Goal: Task Accomplishment & Management: Use online tool/utility

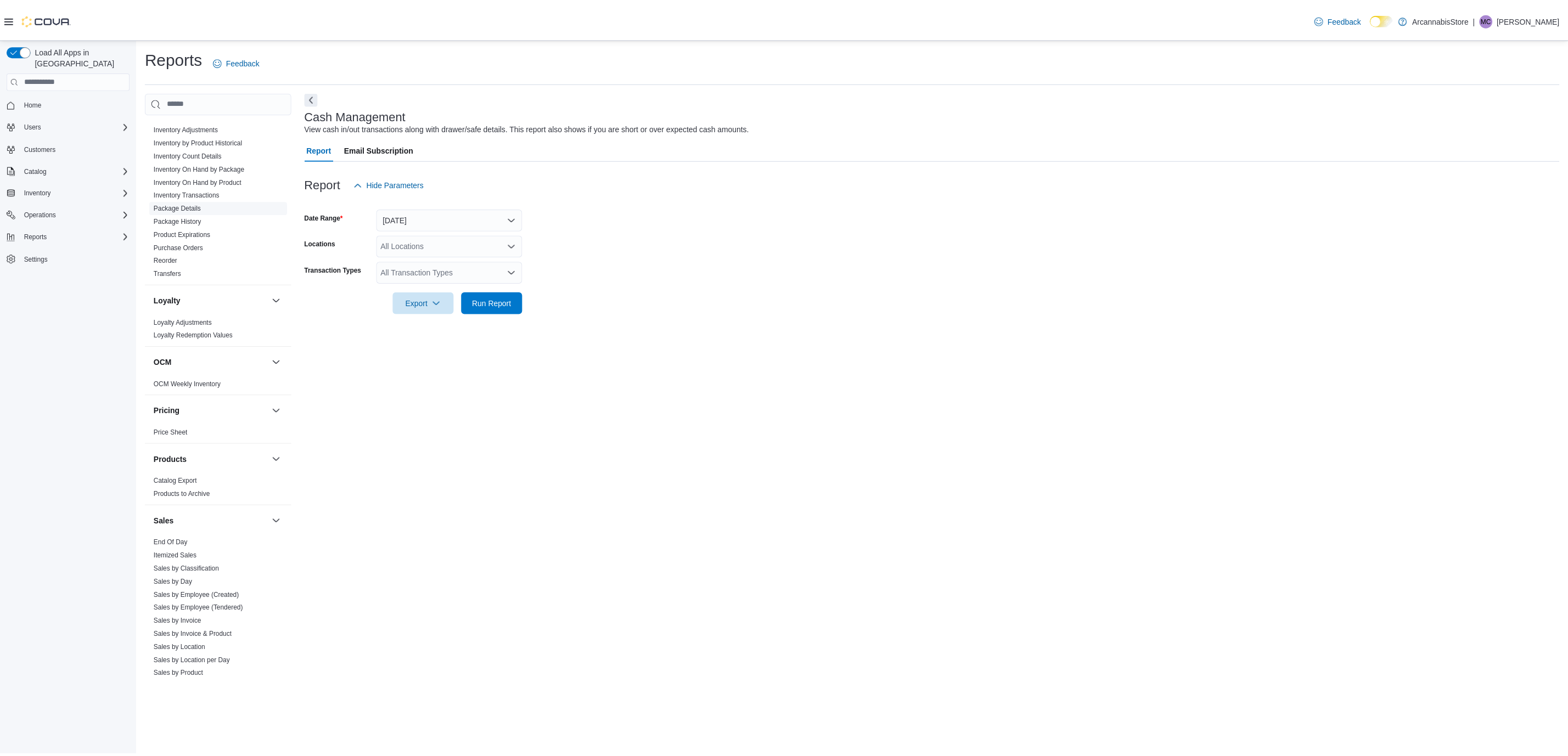
scroll to position [329, 0]
click at [181, 298] on span "Reorder" at bounding box center [219, 302] width 138 height 13
click at [177, 303] on link "Reorder" at bounding box center [166, 302] width 23 height 8
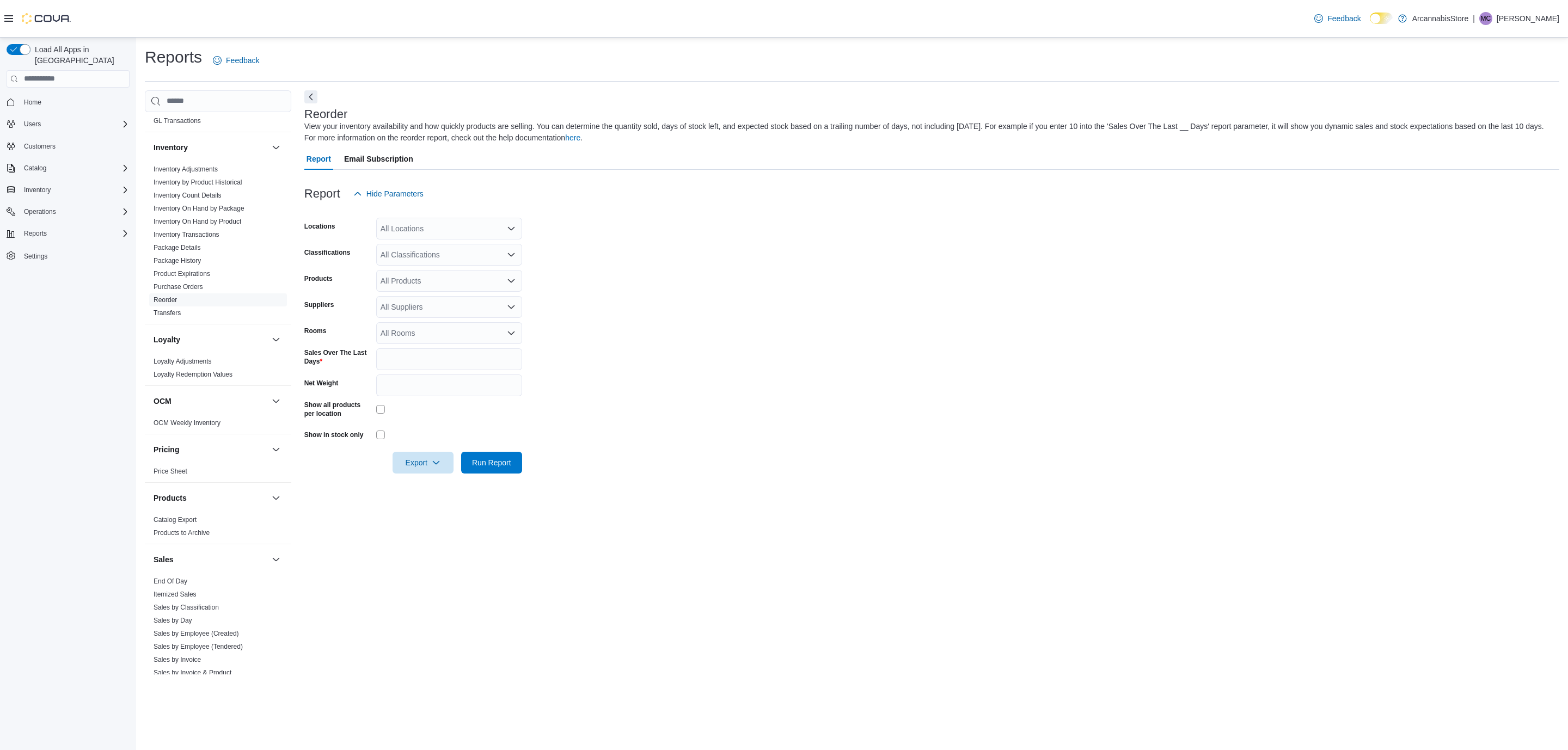
click at [464, 225] on div "All Locations" at bounding box center [450, 228] width 146 height 21
click at [459, 306] on span "[STREET_ADDRESS]" at bounding box center [437, 310] width 75 height 11
click at [500, 229] on icon "Clear input" at bounding box center [499, 228] width 4 height 4
drag, startPoint x: 863, startPoint y: 341, endPoint x: 812, endPoint y: 332, distance: 51.8
click at [862, 341] on form "Locations All Locations Classifications All Classifications Products All Produc…" at bounding box center [931, 340] width 1255 height 269
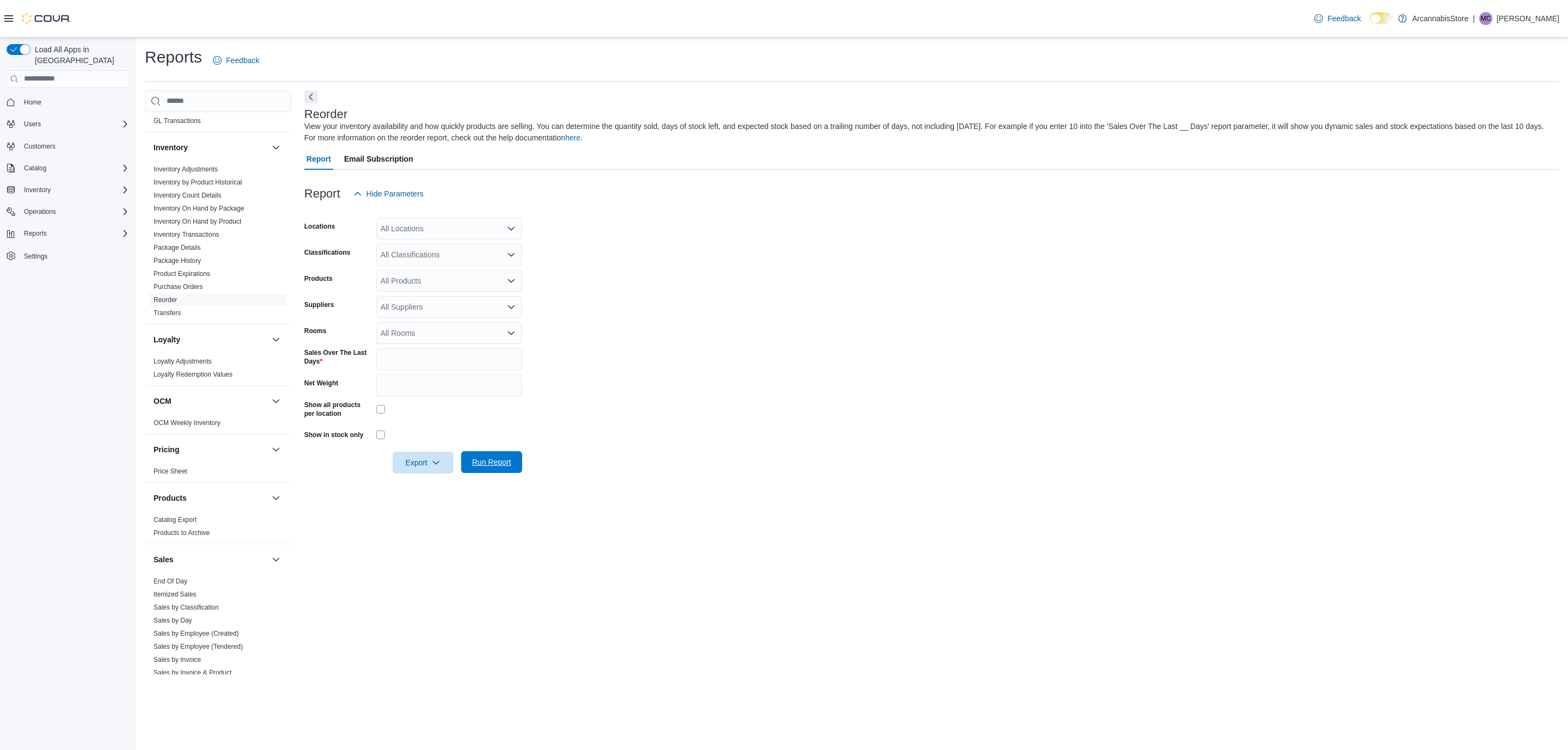
click at [496, 463] on span "Run Report" at bounding box center [491, 462] width 39 height 11
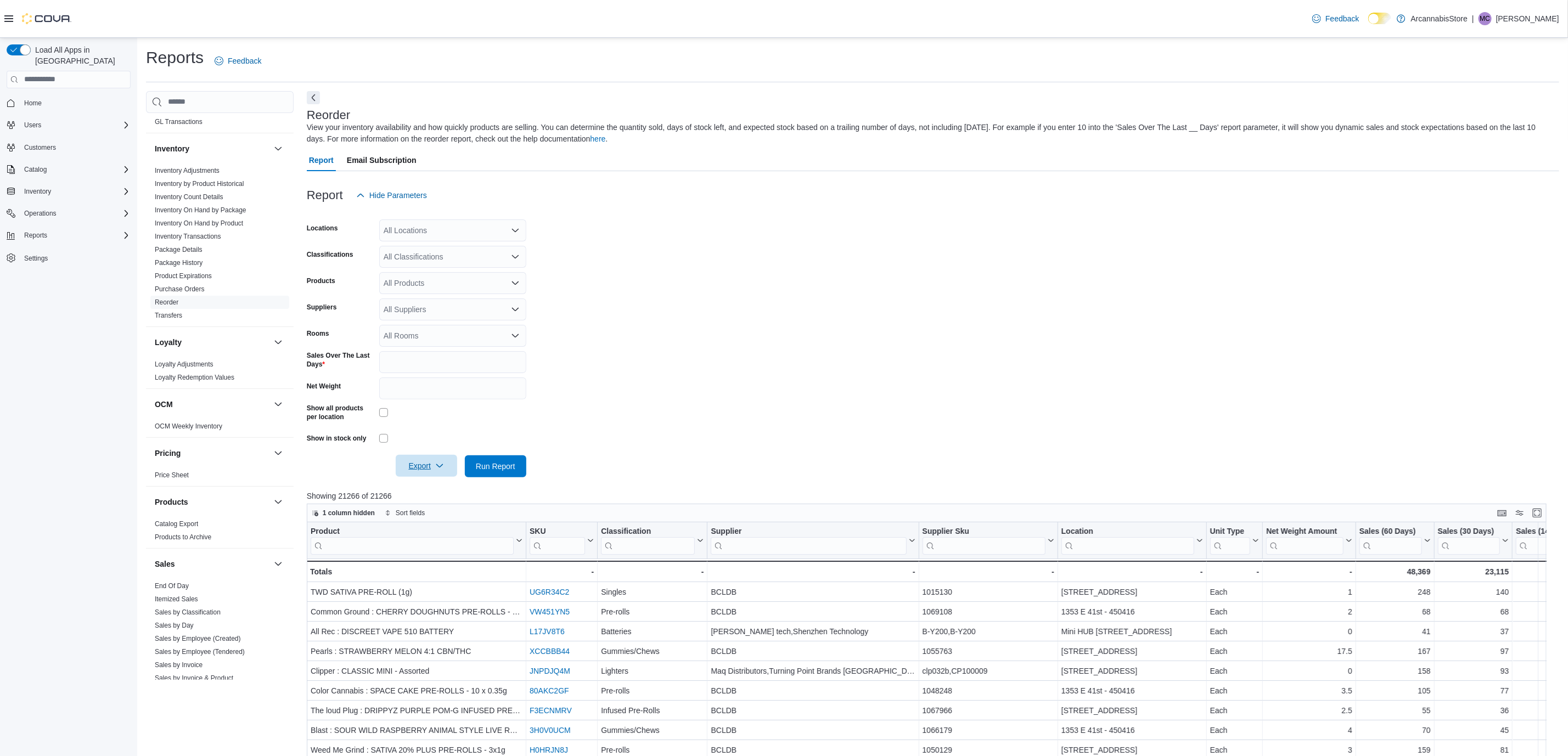
click at [435, 466] on icon "button" at bounding box center [440, 466] width 9 height 9
click at [433, 486] on span "Export to Excel" at bounding box center [428, 487] width 49 height 9
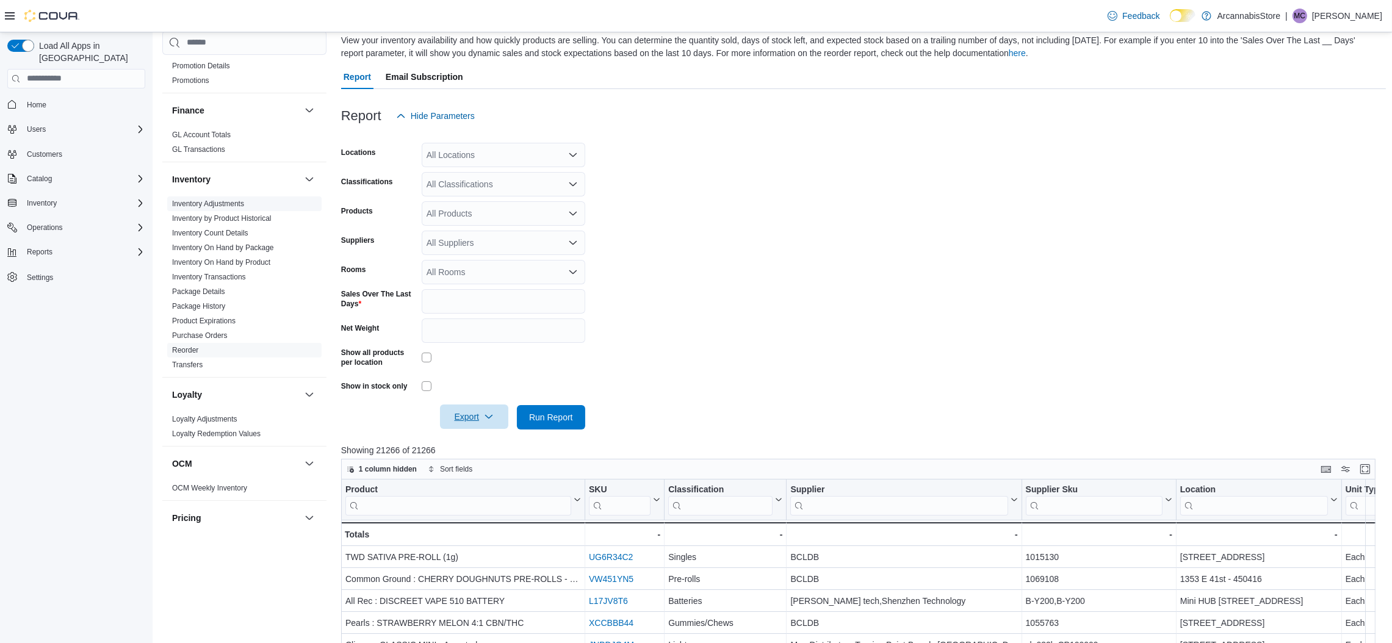
scroll to position [274, 0]
click at [259, 266] on link "Inventory On Hand by Product" at bounding box center [221, 270] width 98 height 9
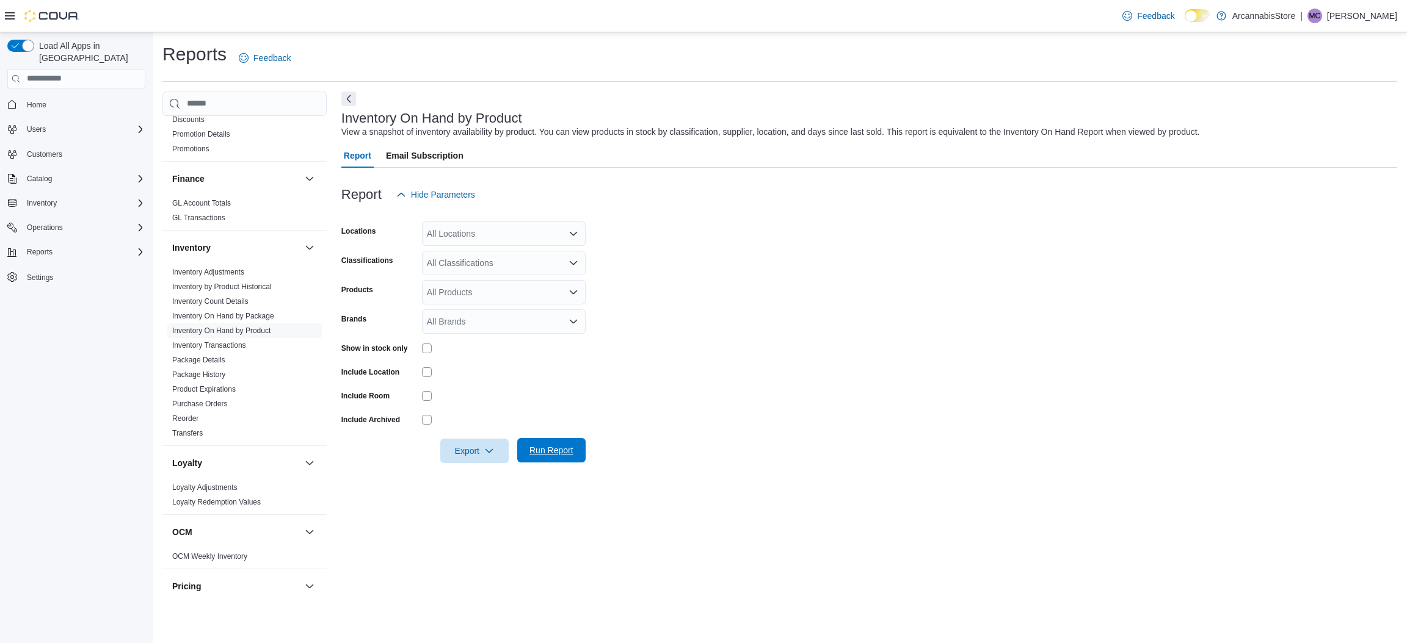
click at [576, 445] on span "Run Report" at bounding box center [551, 450] width 54 height 24
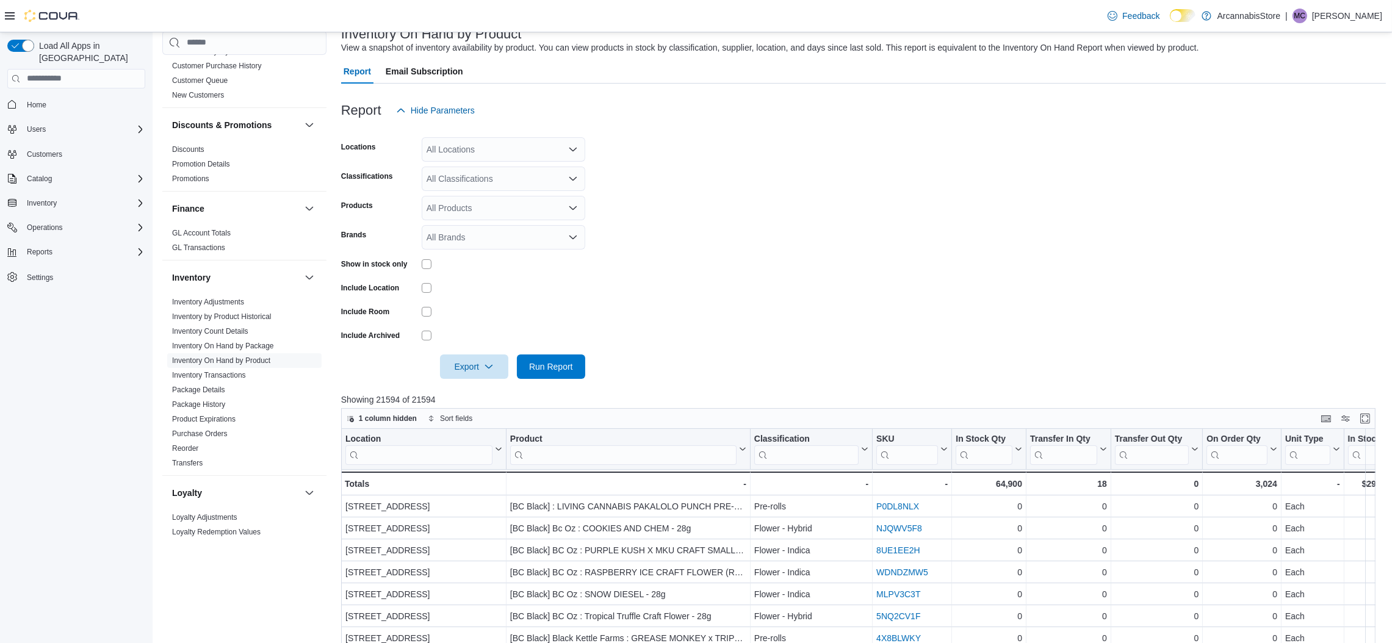
scroll to position [92, 0]
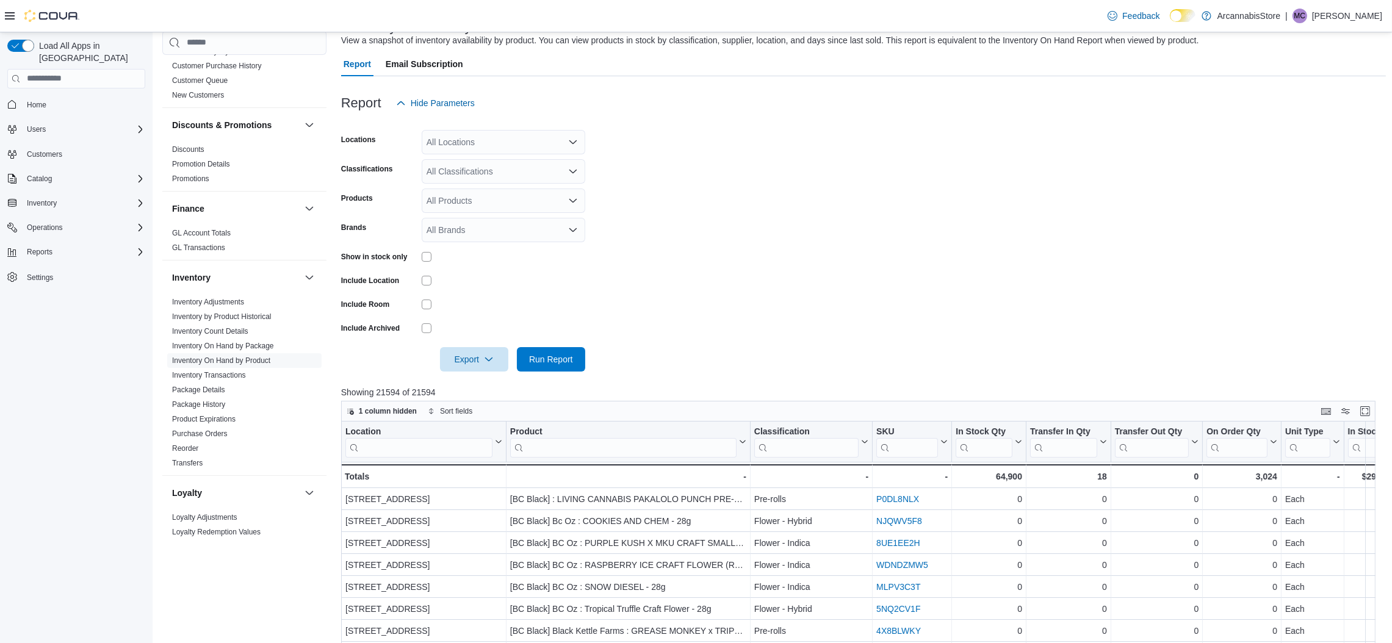
click at [863, 289] on form "Locations All Locations Classifications All Classifications Products All Produc…" at bounding box center [863, 243] width 1045 height 256
click at [493, 353] on span "Export" at bounding box center [474, 359] width 54 height 24
click at [486, 385] on span "Export to Excel" at bounding box center [476, 383] width 55 height 10
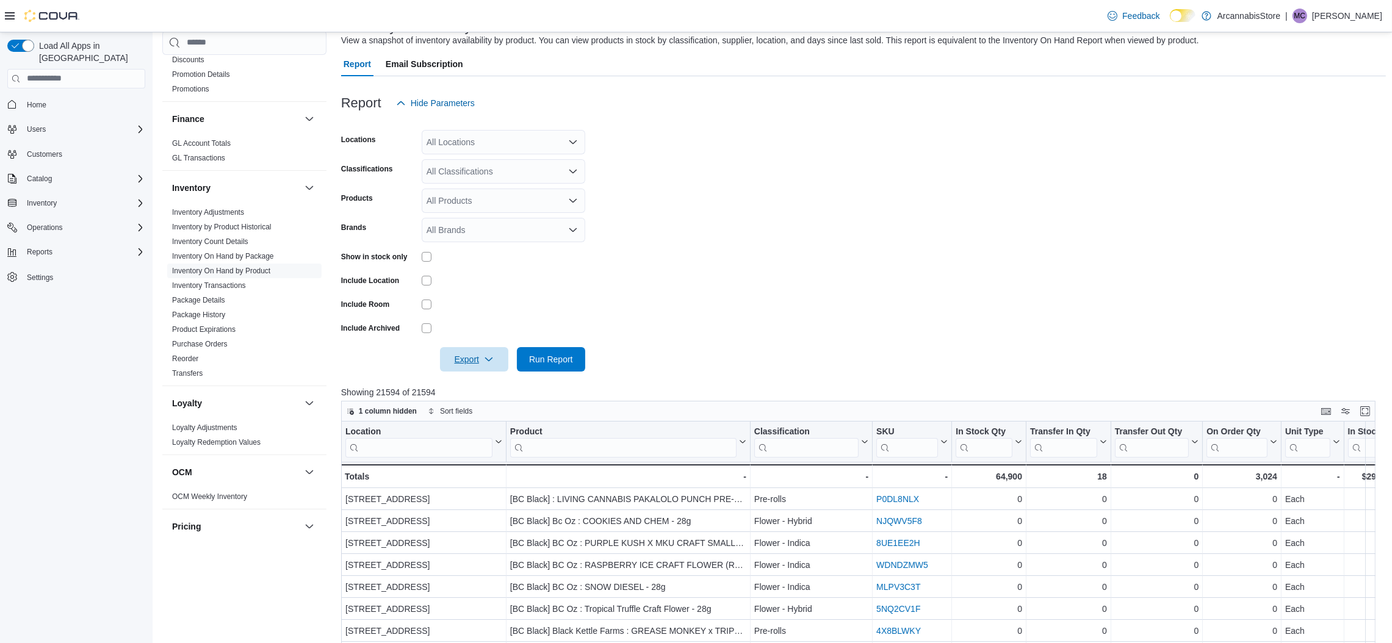
scroll to position [274, 0]
